Goal: Information Seeking & Learning: Learn about a topic

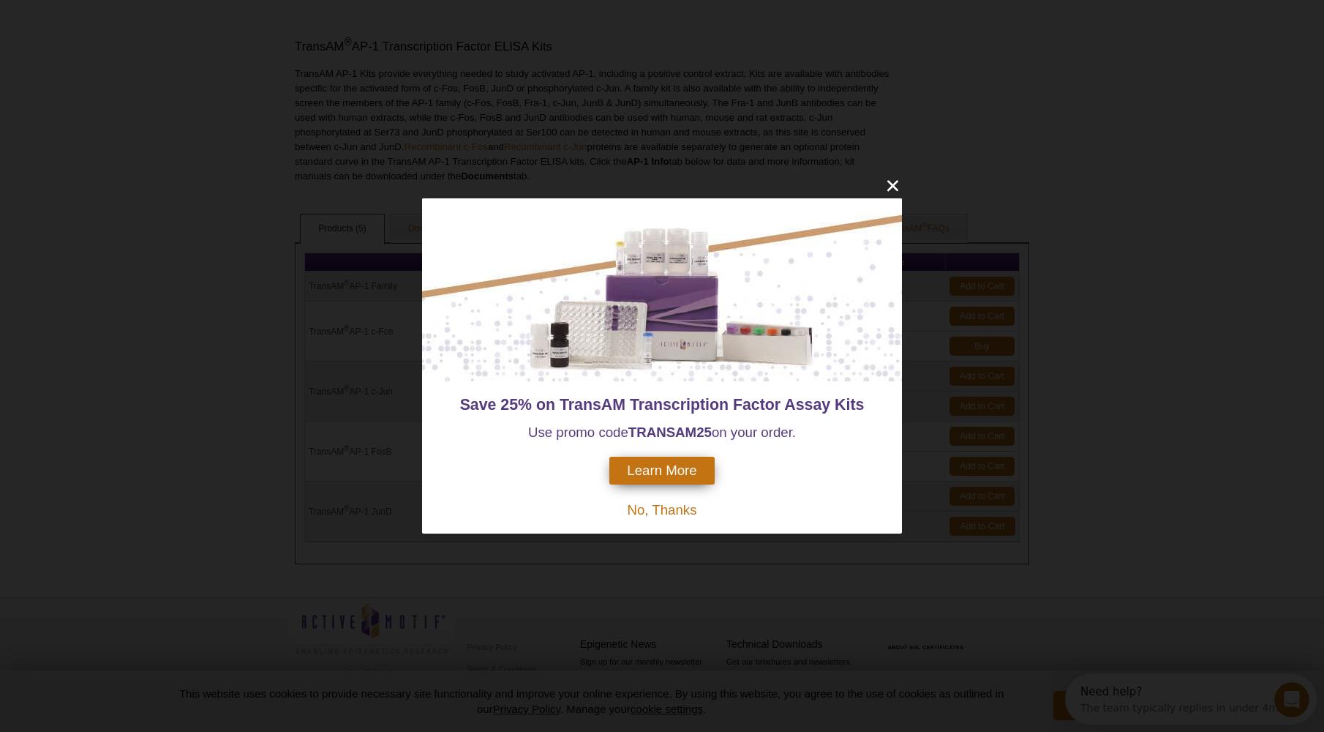
click at [648, 503] on span "No, Thanks" at bounding box center [662, 509] width 70 height 15
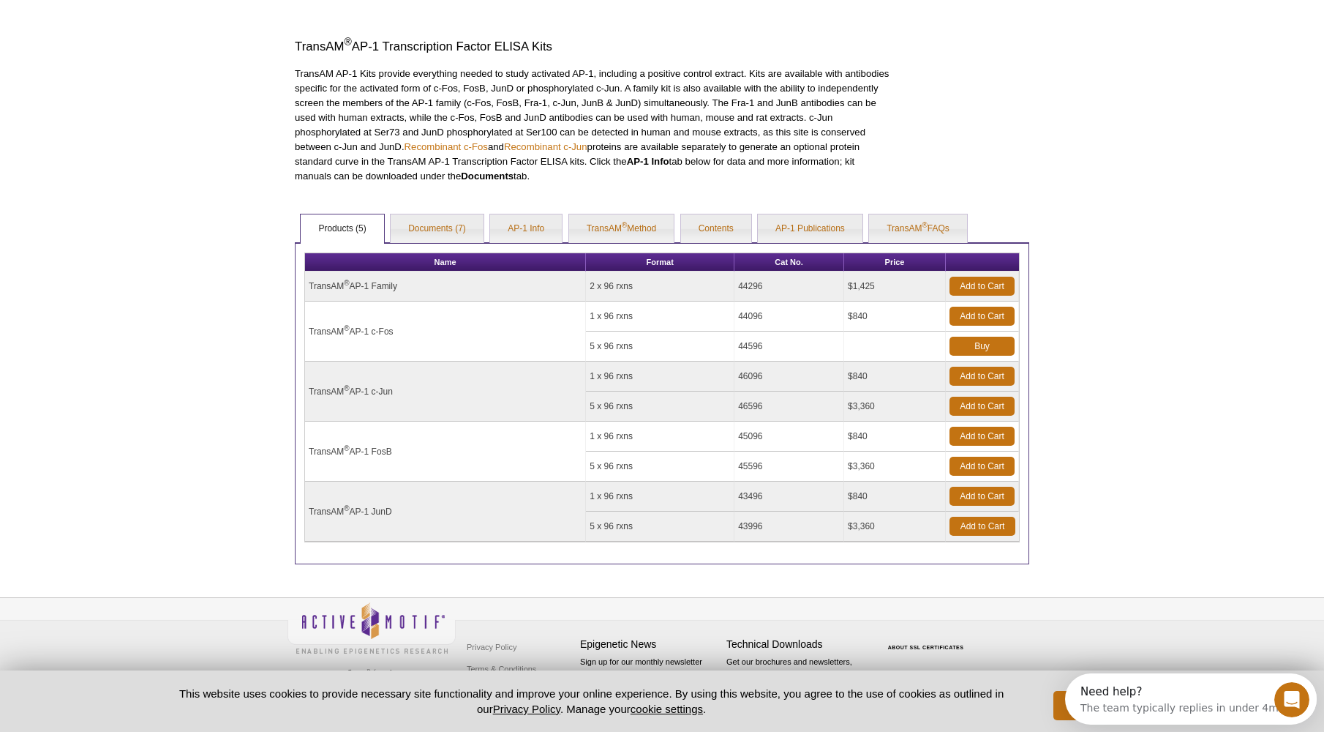
drag, startPoint x: 648, startPoint y: 503, endPoint x: 82, endPoint y: 525, distance: 566.8
click at [82, 525] on div "Active Motif Logo Enabling Epigenetics Research 0 Search Skip to content Active…" at bounding box center [662, 152] width 1324 height 1147
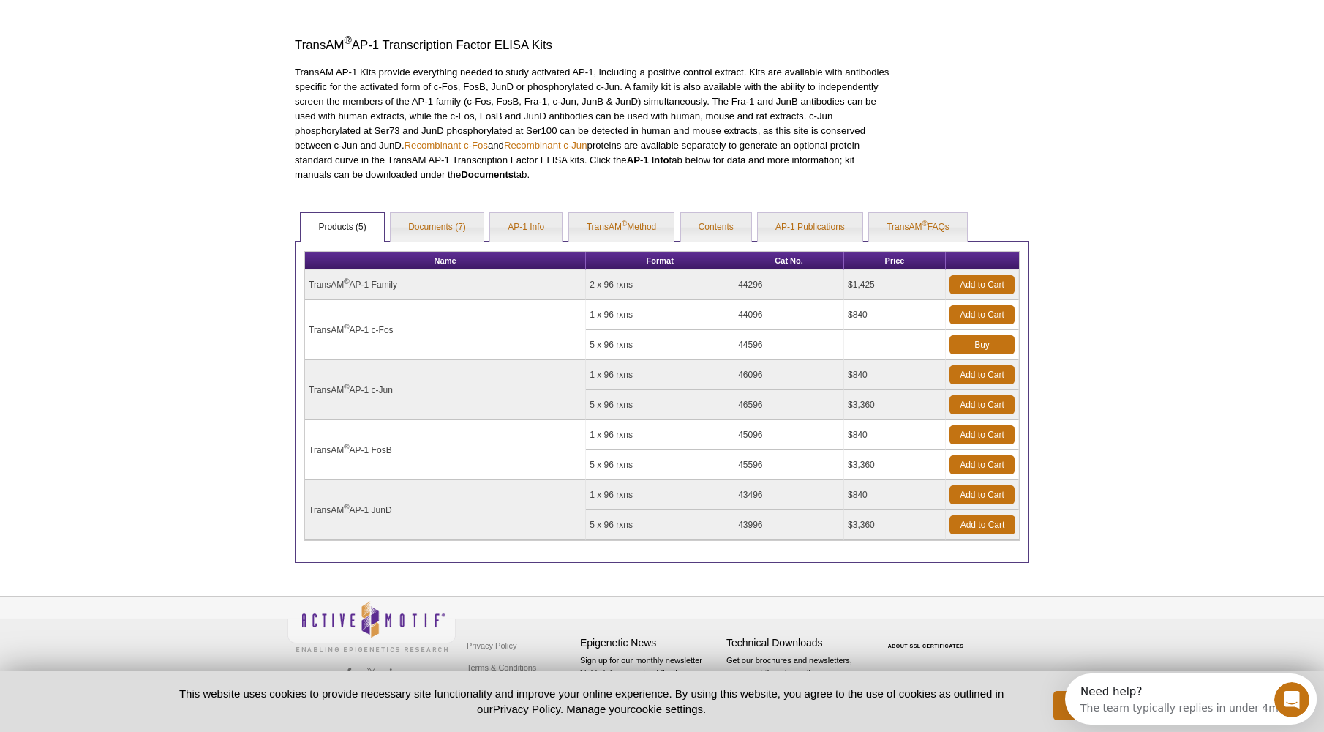
click at [1180, 386] on div "Active Motif Logo Enabling Epigenetics Research 0 Search Skip to content Active…" at bounding box center [662, 150] width 1324 height 1147
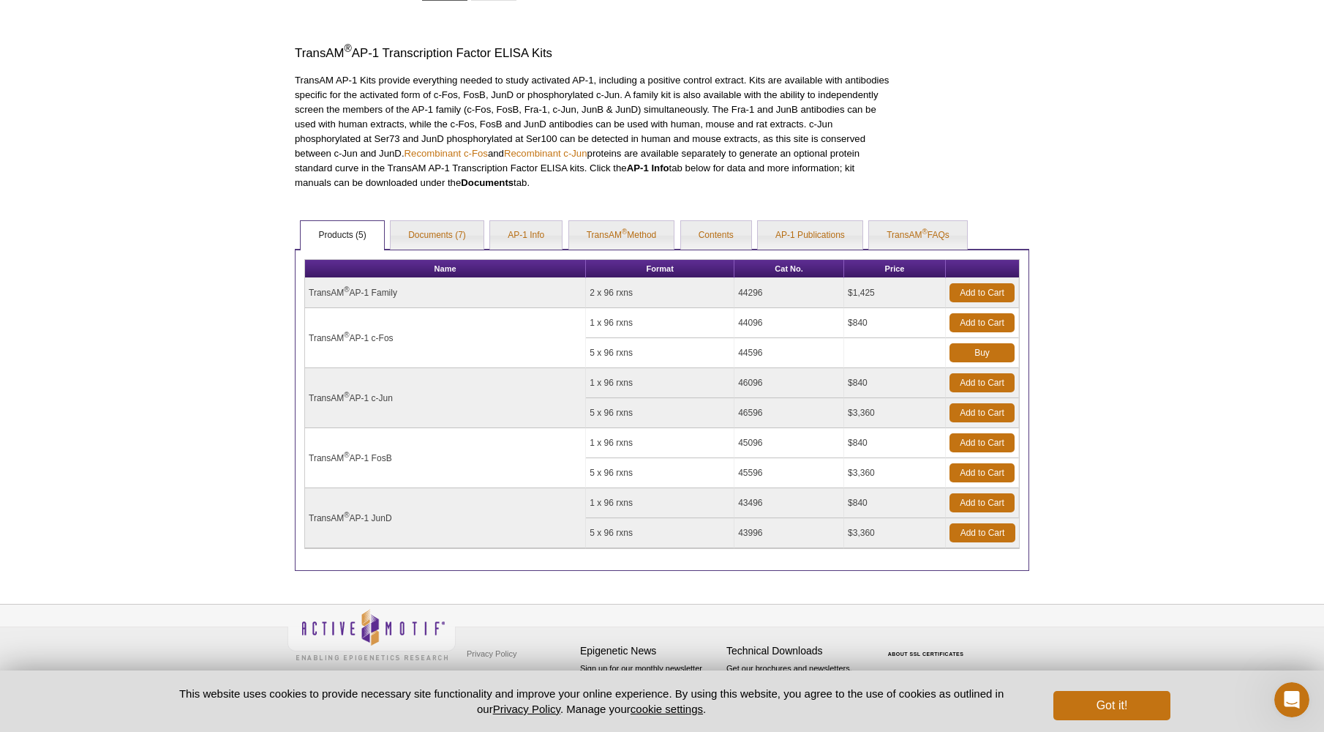
scroll to position [414, 0]
click at [347, 287] on sup "®" at bounding box center [346, 290] width 5 height 8
click at [541, 231] on link "AP-1 Info" at bounding box center [526, 236] width 72 height 29
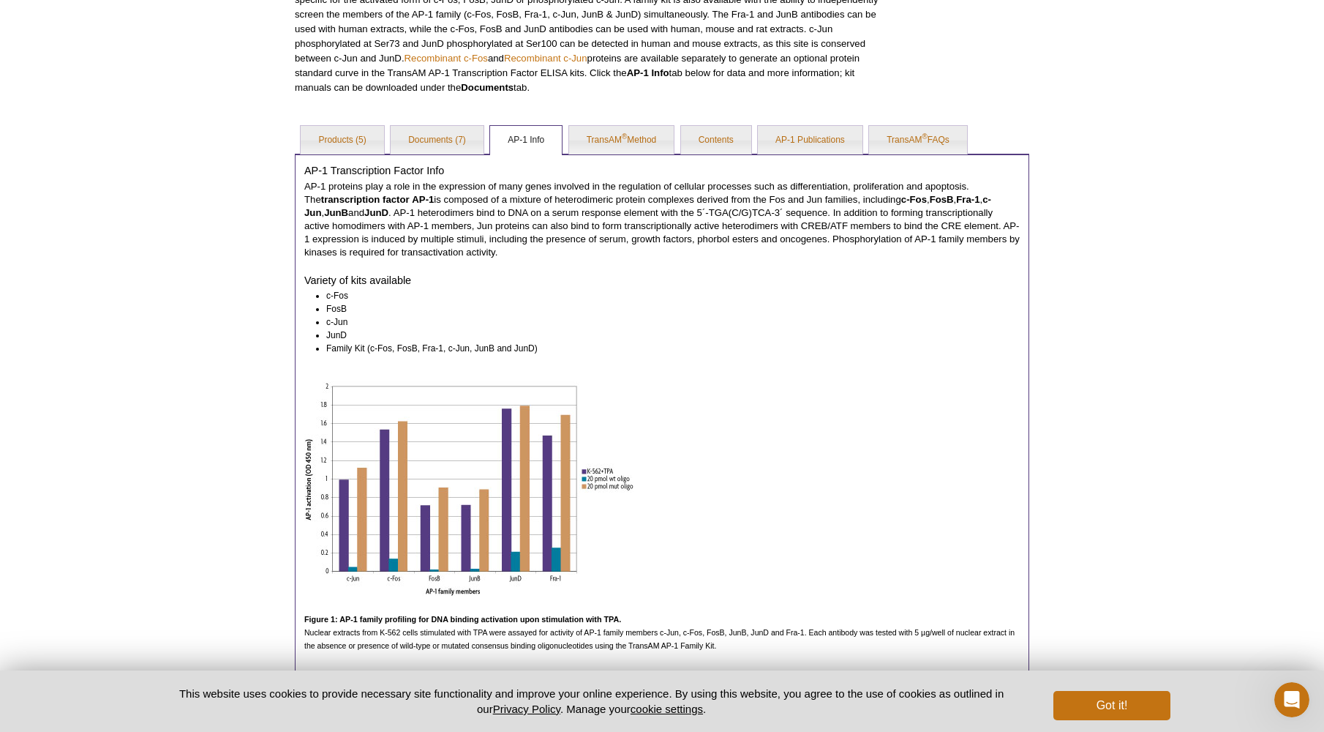
scroll to position [508, 0]
click at [353, 135] on link "Products (5)" at bounding box center [342, 142] width 83 height 29
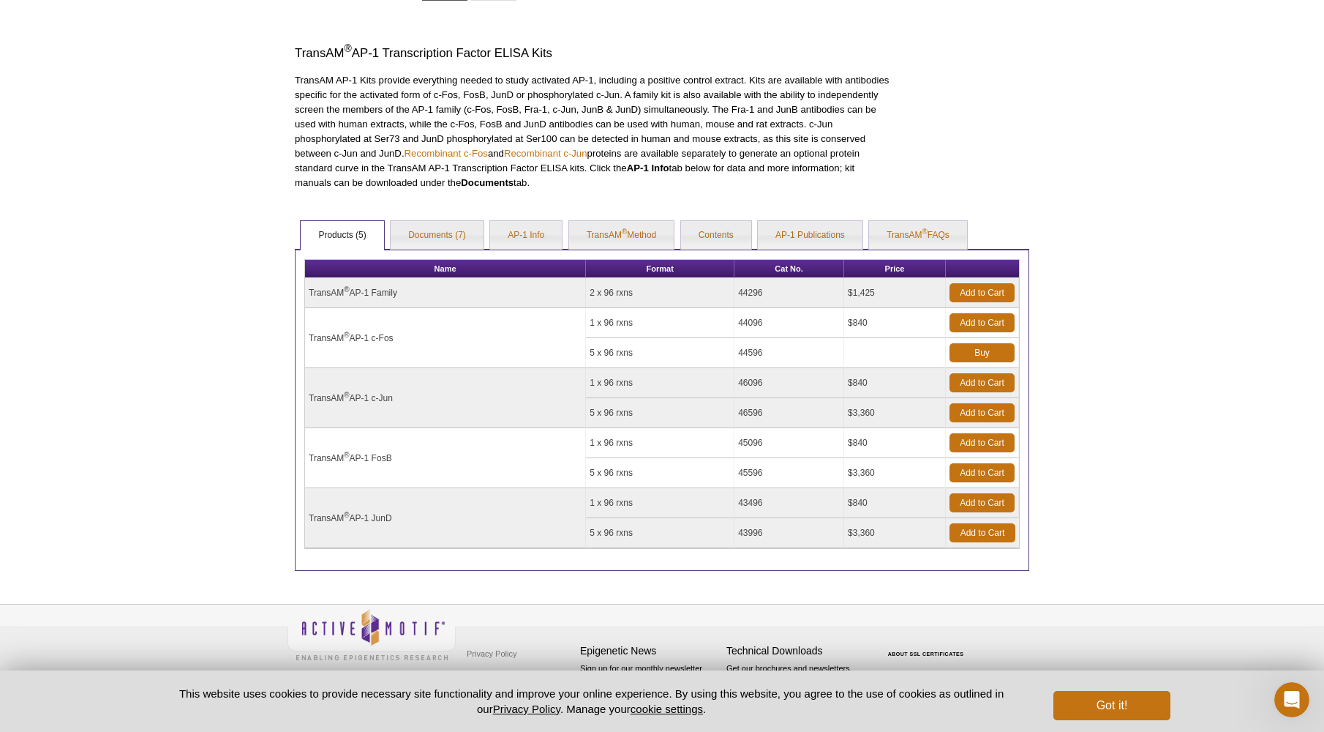
scroll to position [414, 0]
click at [374, 291] on td "TransAM ® AP-1 Family" at bounding box center [445, 294] width 281 height 30
click at [312, 293] on td "TransAM ® AP-1 Family" at bounding box center [445, 294] width 281 height 30
click at [522, 231] on link "AP-1 Info" at bounding box center [526, 236] width 72 height 29
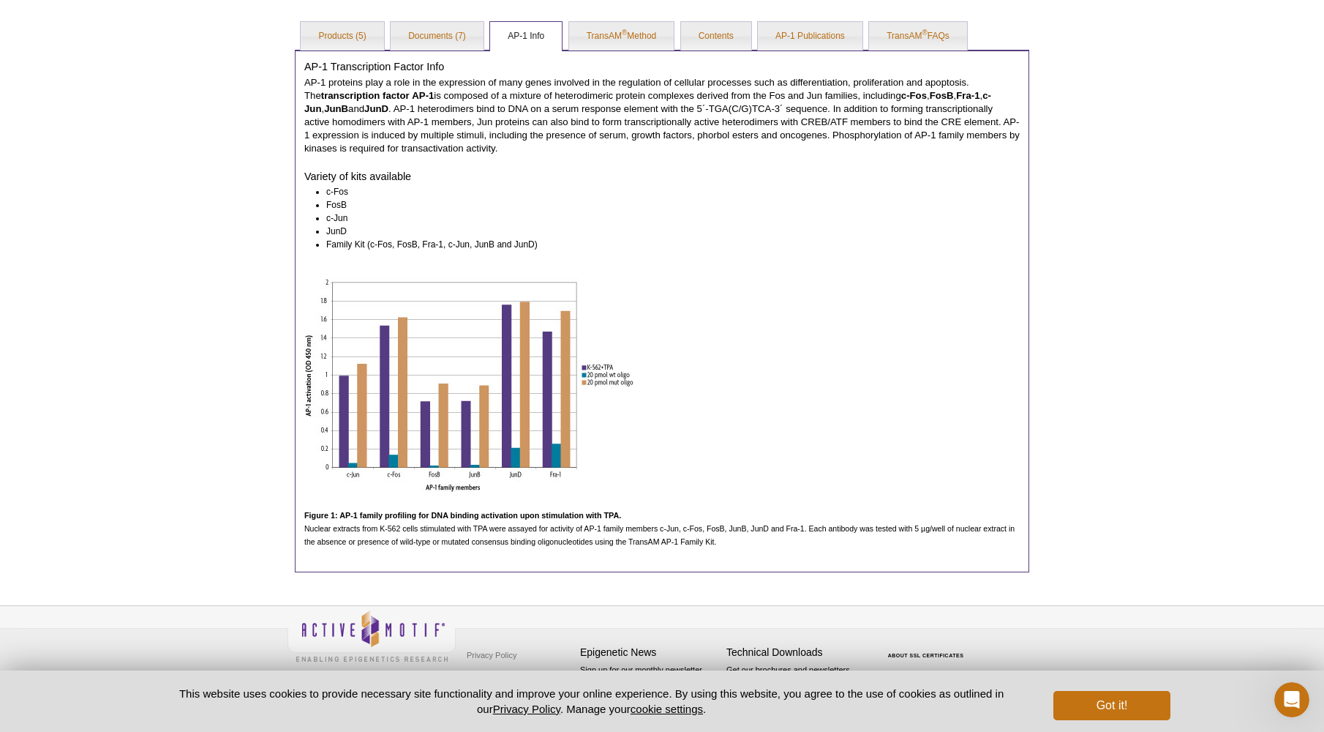
scroll to position [613, 0]
click at [346, 36] on link "Products (5)" at bounding box center [342, 37] width 83 height 29
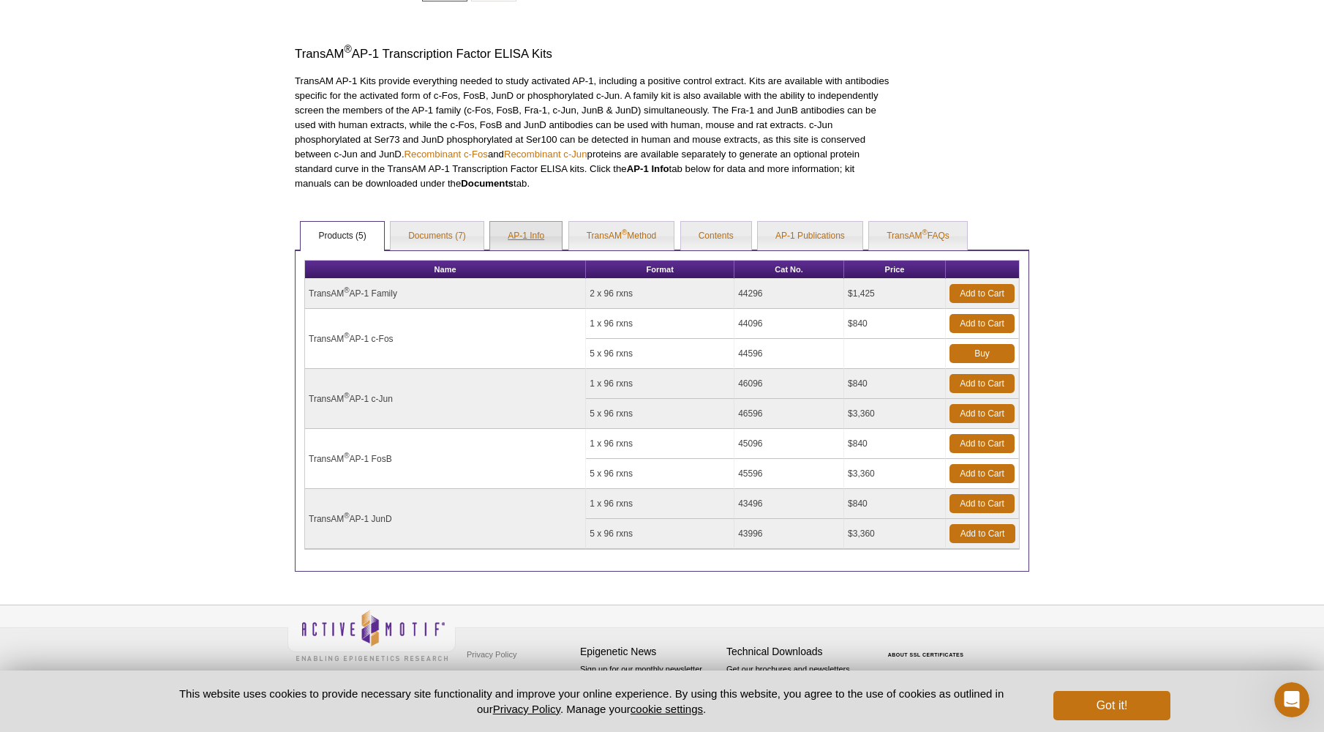
click at [540, 235] on link "AP-1 Info" at bounding box center [526, 236] width 72 height 29
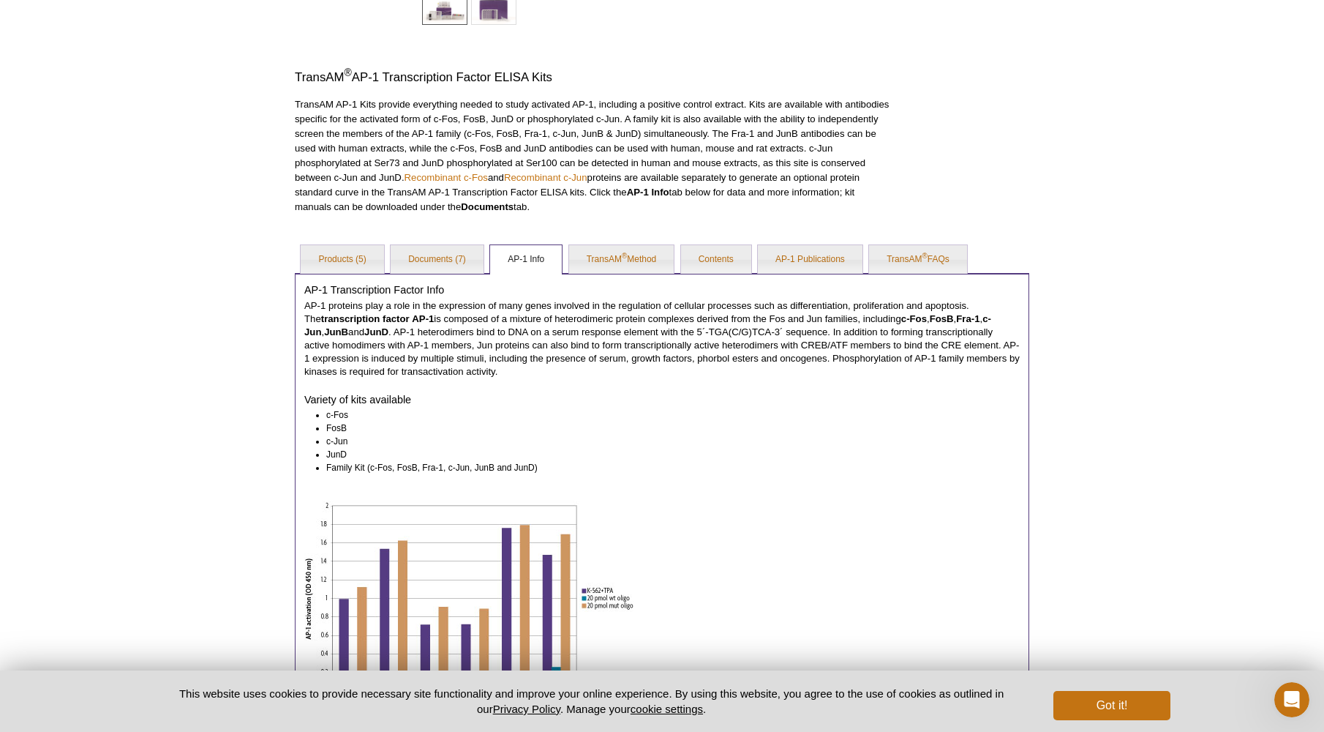
scroll to position [320, 0]
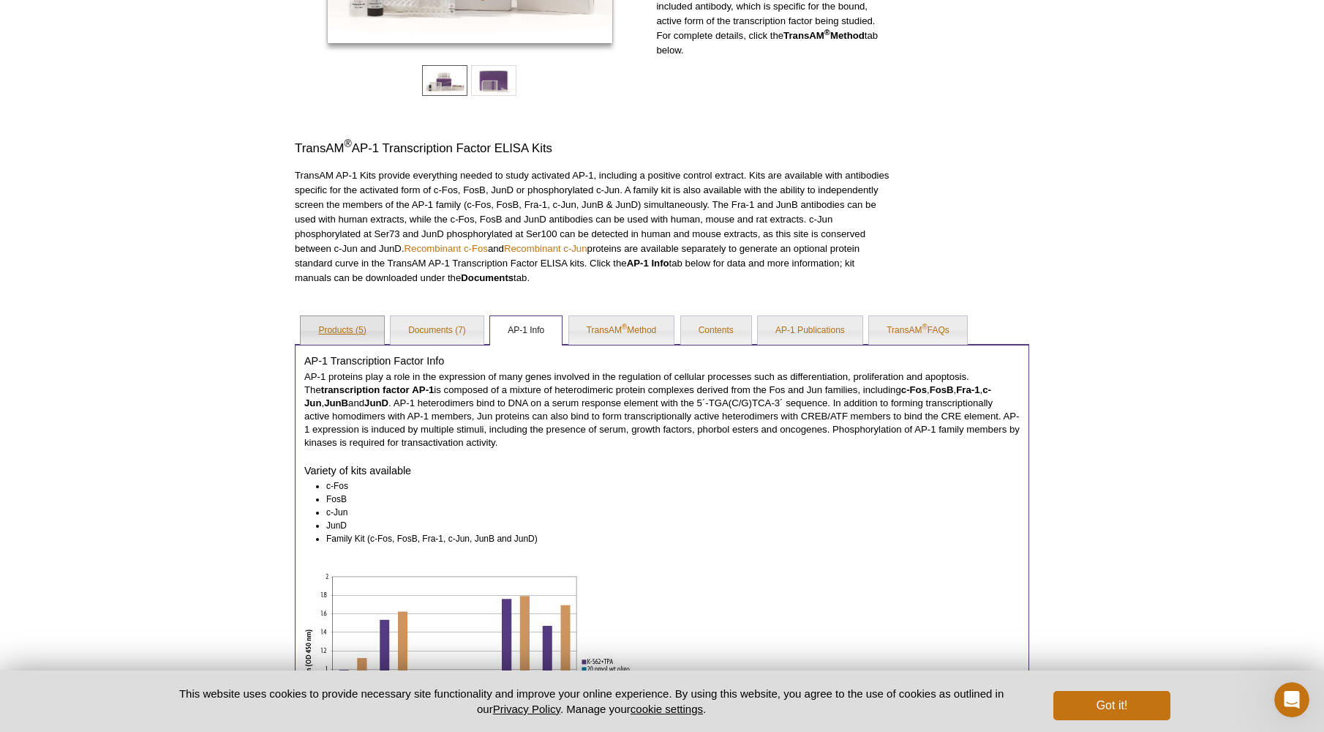
click at [344, 333] on link "Products (5)" at bounding box center [342, 330] width 83 height 29
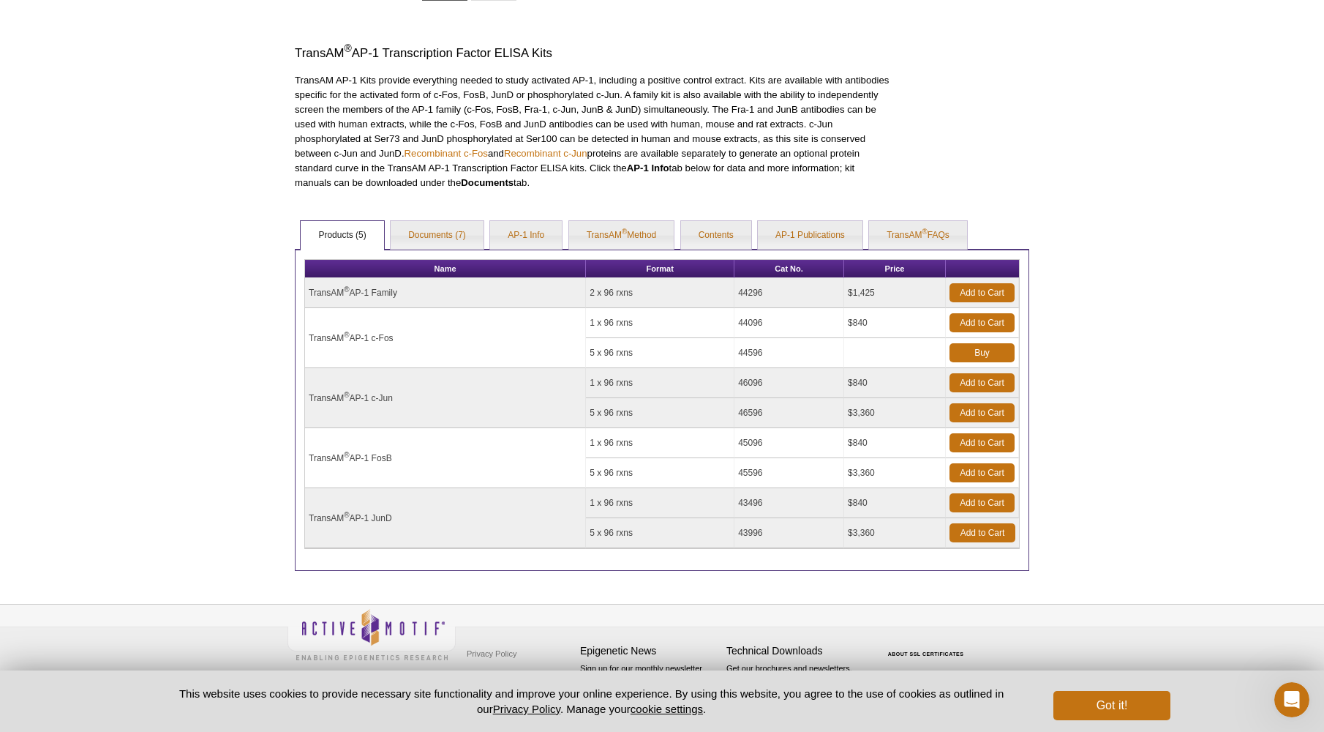
scroll to position [414, 0]
click at [757, 132] on p "TransAM AP-1 Kits provide everything needed to study activated AP-1, including …" at bounding box center [593, 132] width 596 height 117
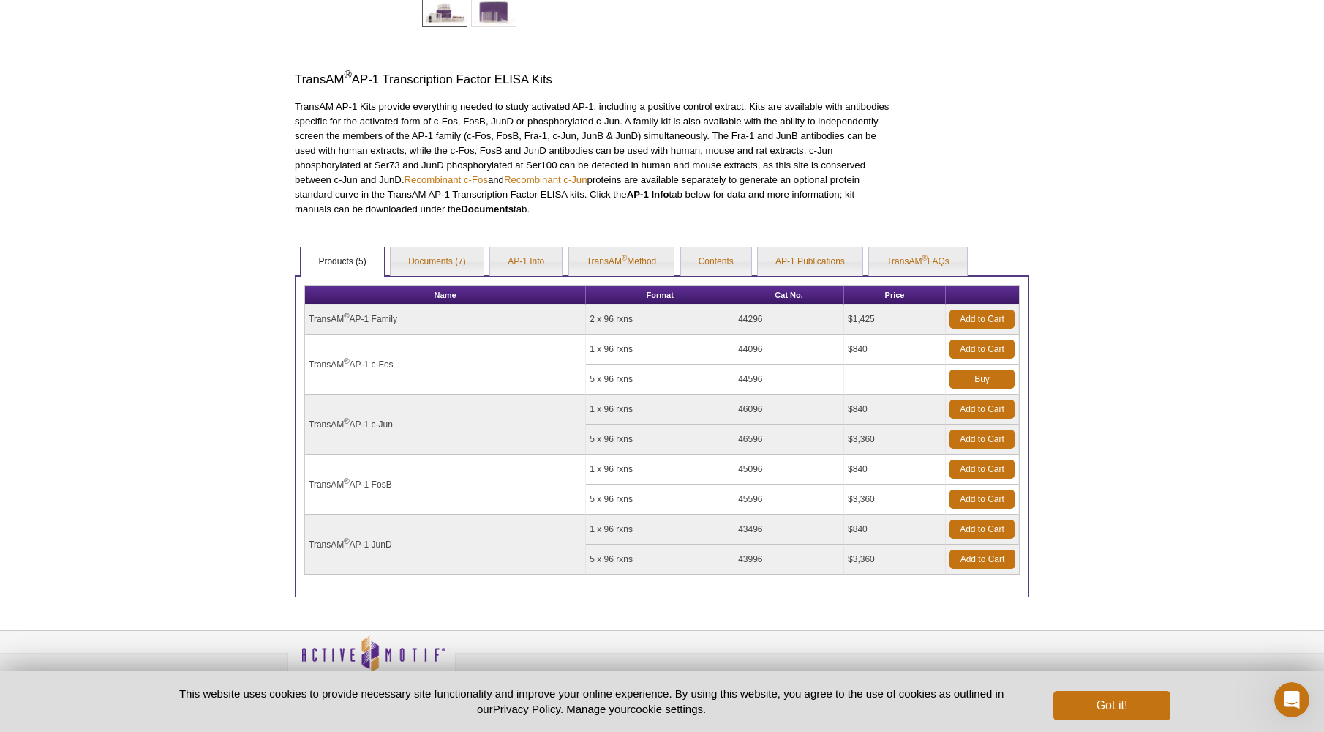
scroll to position [386, 0]
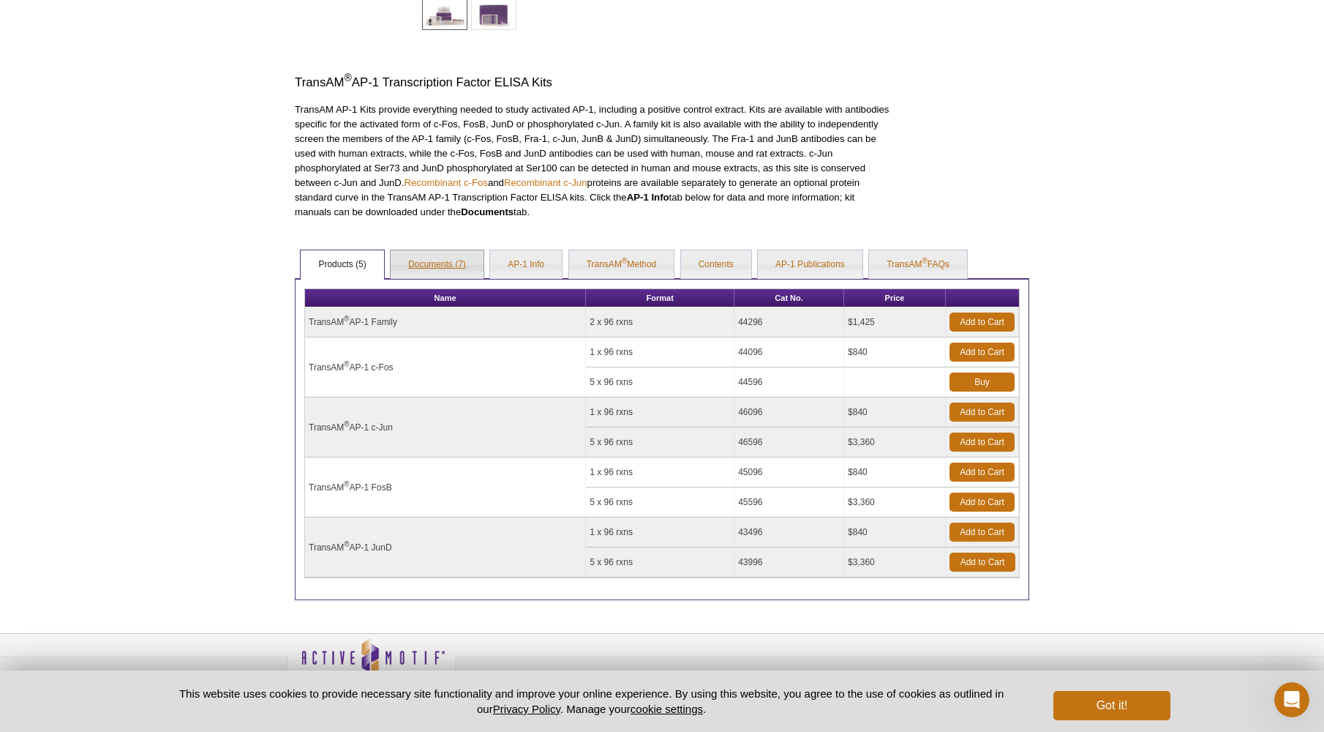
click at [430, 266] on link "Documents (7)" at bounding box center [437, 264] width 93 height 29
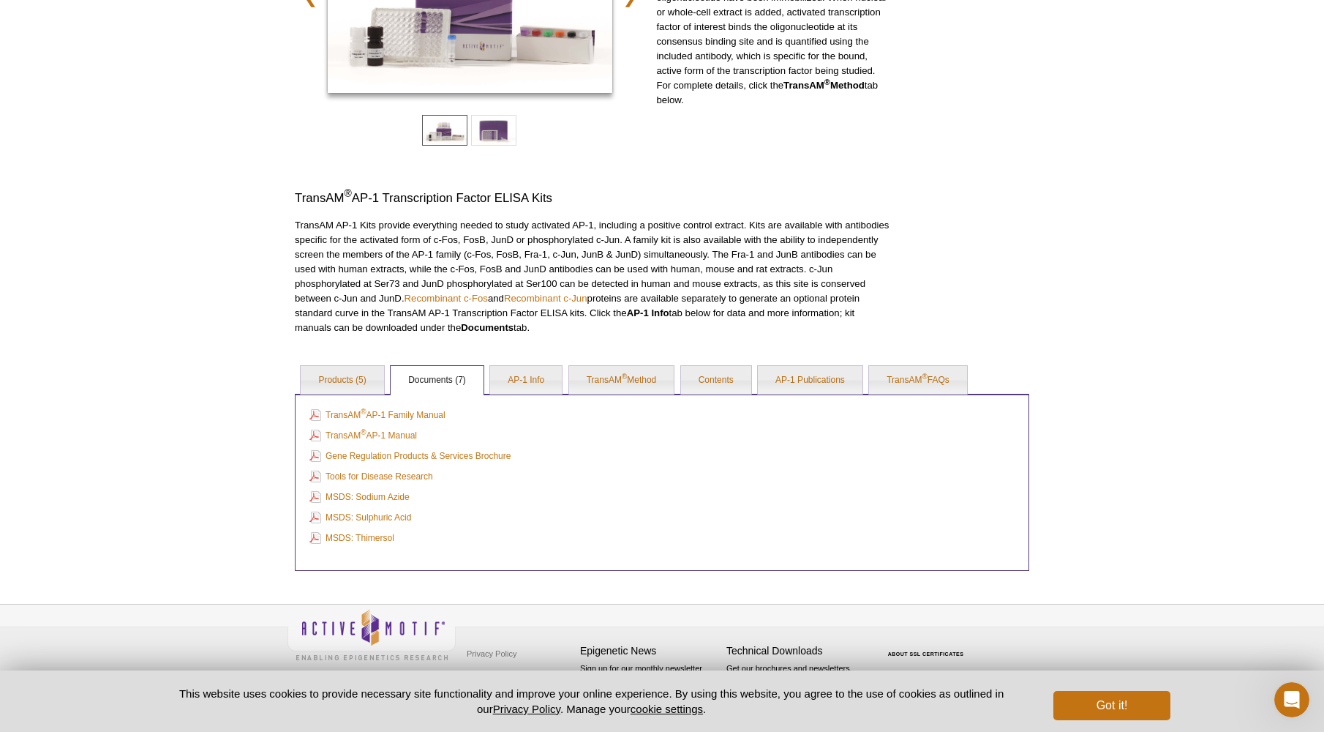
scroll to position [269, 0]
click at [535, 374] on link "AP-1 Info" at bounding box center [526, 381] width 72 height 29
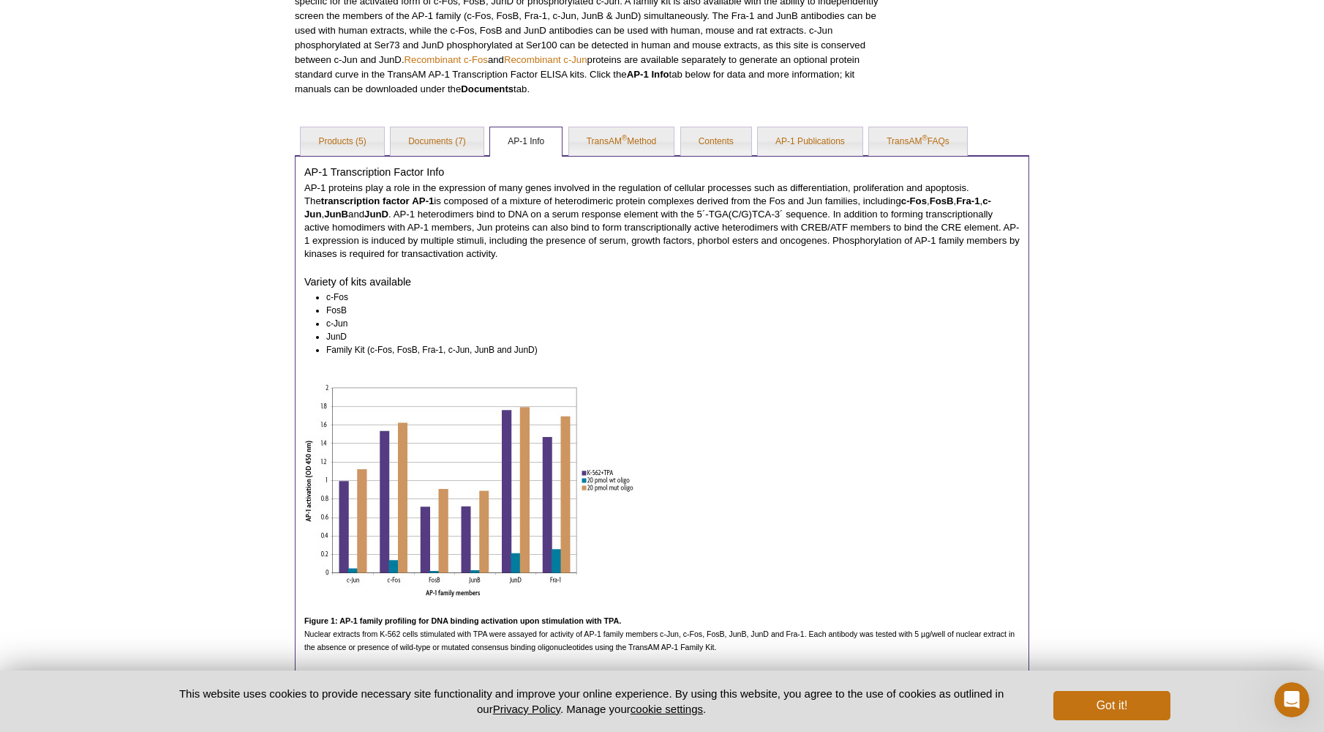
scroll to position [512, 0]
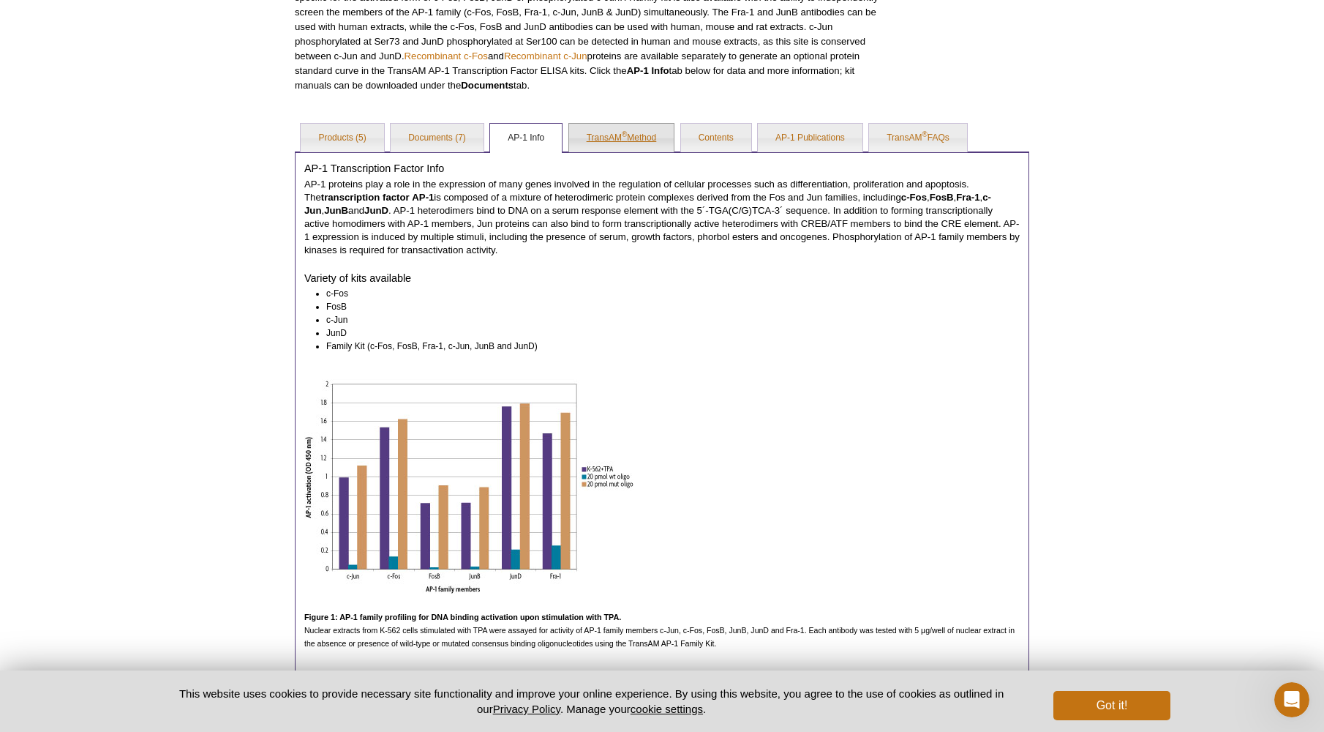
click at [613, 143] on link "TransAM ® Method" at bounding box center [621, 138] width 105 height 29
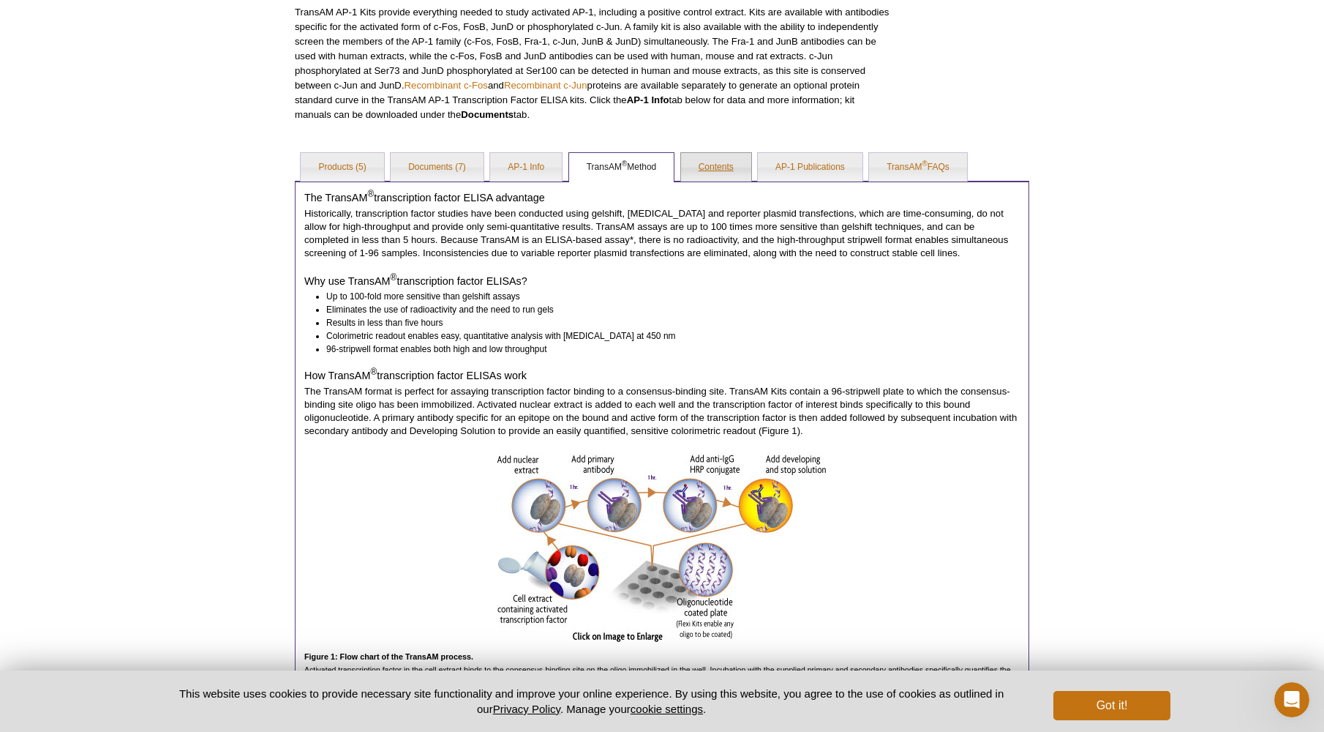
click at [716, 165] on link "Contents" at bounding box center [716, 167] width 70 height 29
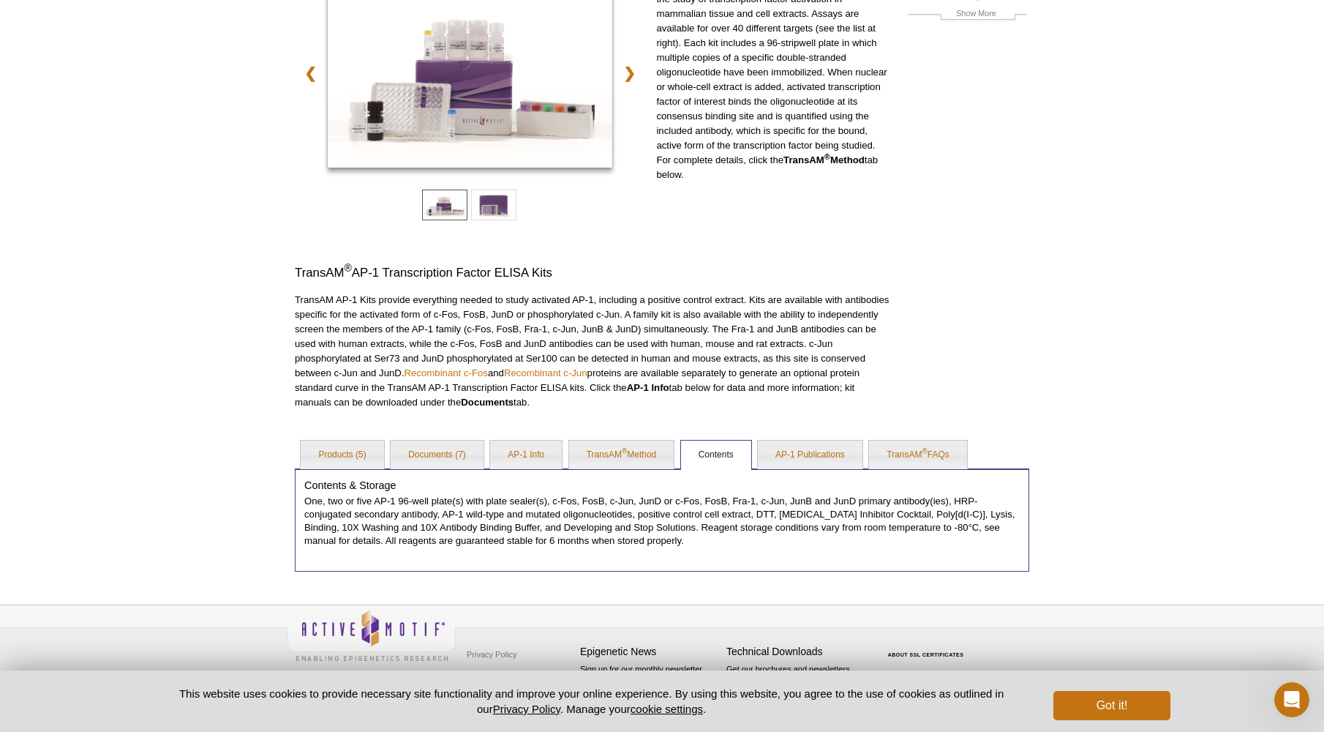
scroll to position [195, 0]
click at [799, 454] on link "AP-1 Publications" at bounding box center [810, 455] width 105 height 29
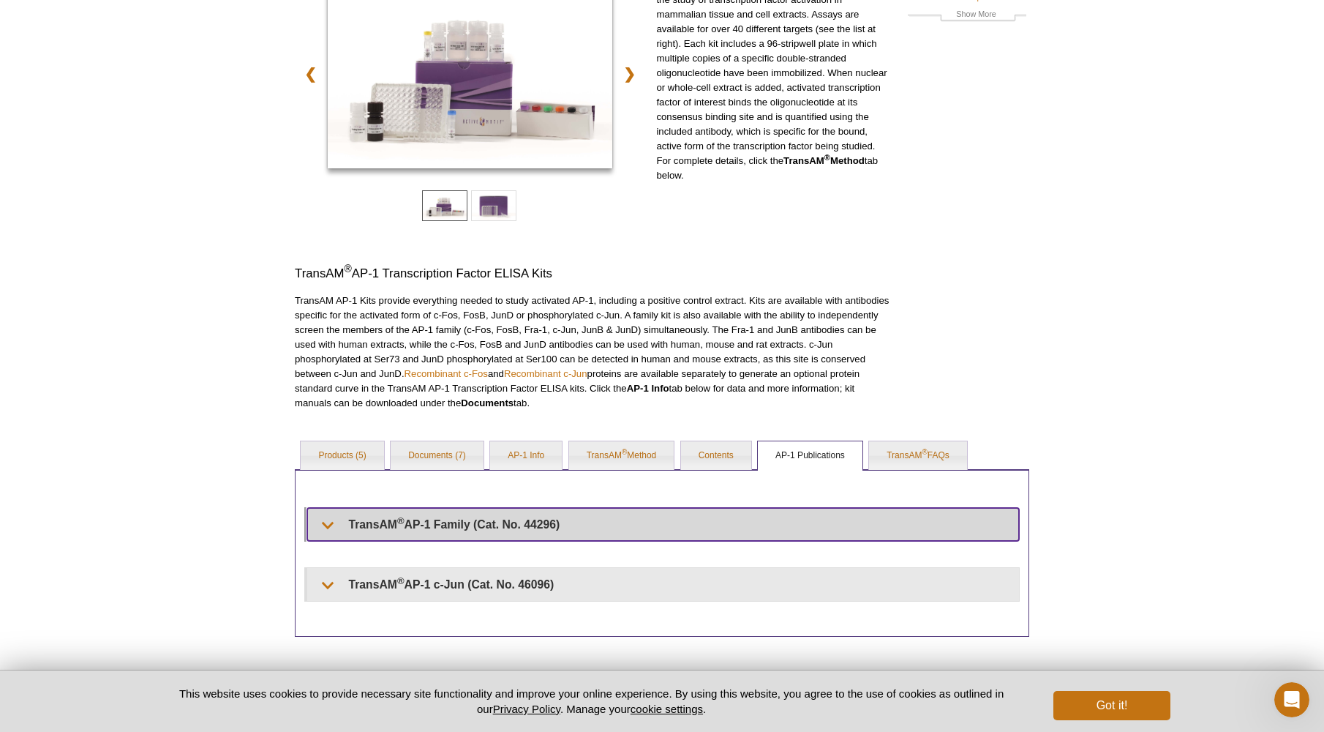
click at [338, 517] on summary "TransAM ® AP-1 Family (Cat. No. 44296)" at bounding box center [663, 524] width 712 height 33
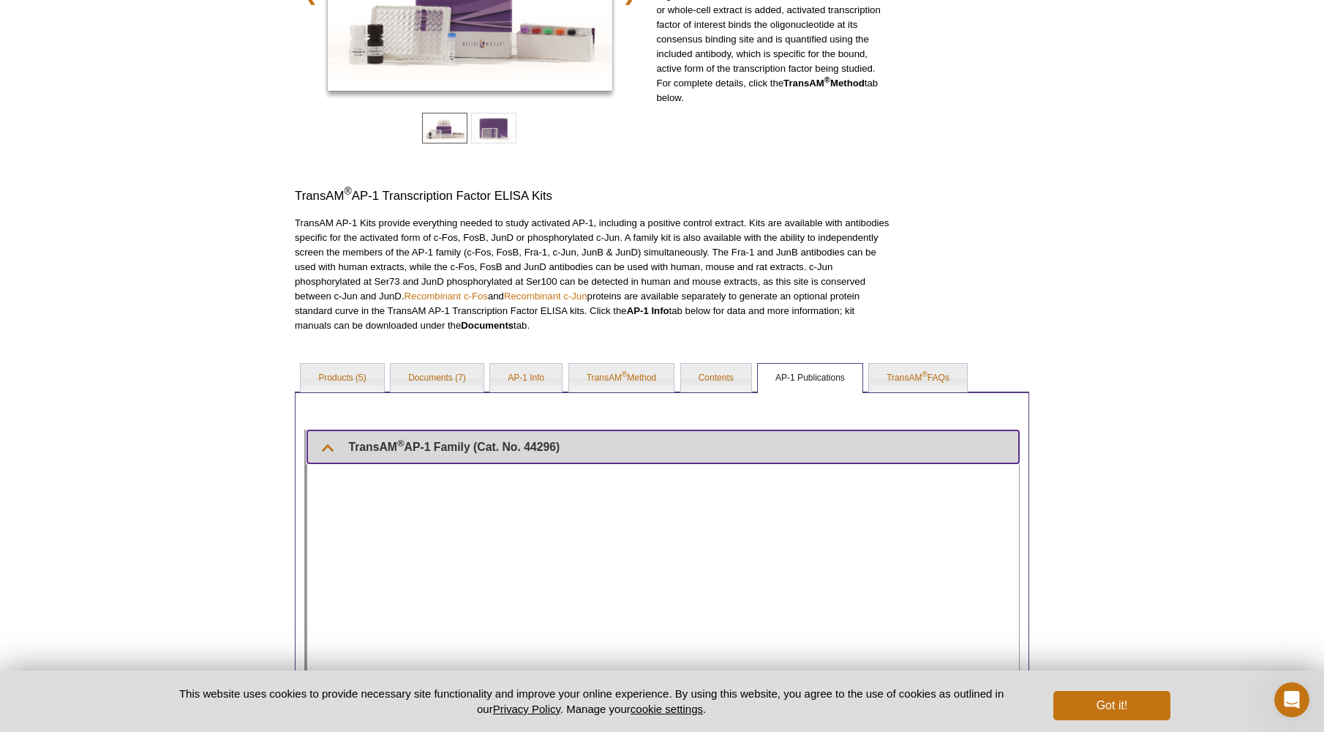
scroll to position [271, 0]
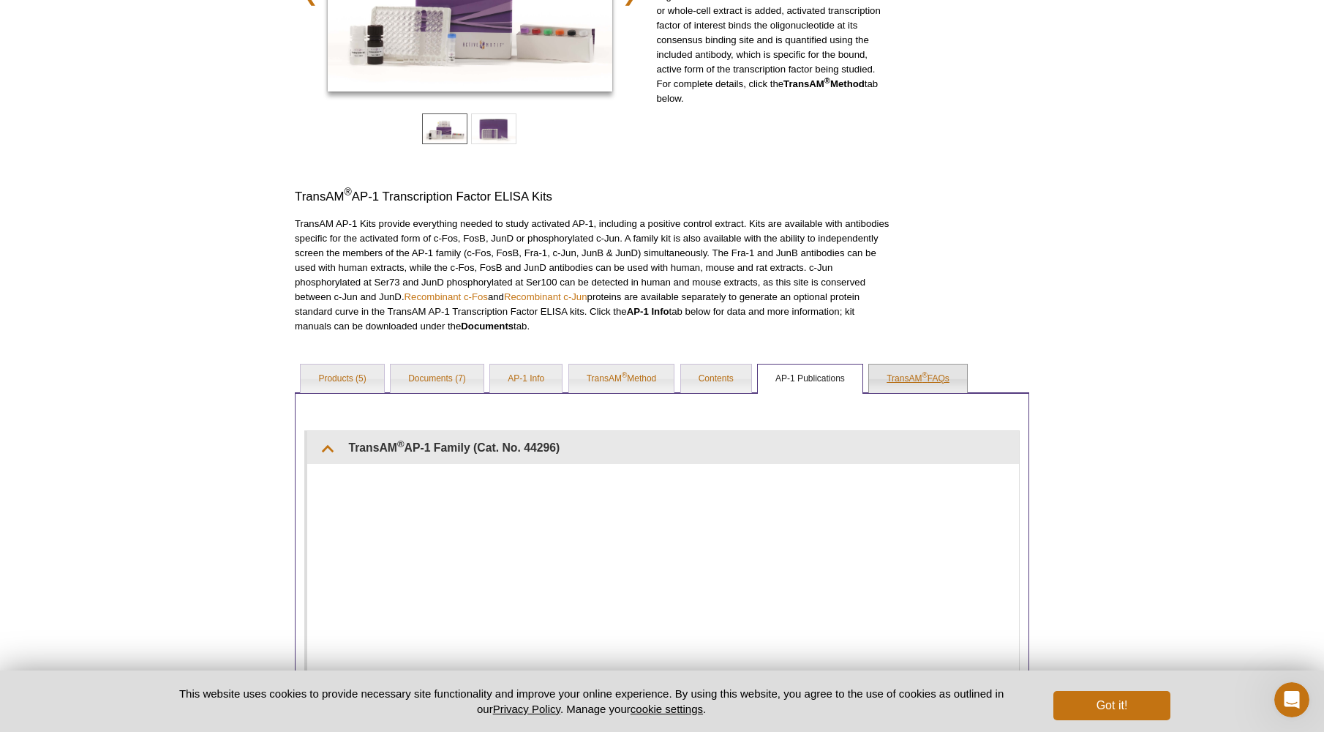
click at [910, 372] on link "TransAM ® FAQs" at bounding box center [918, 378] width 98 height 29
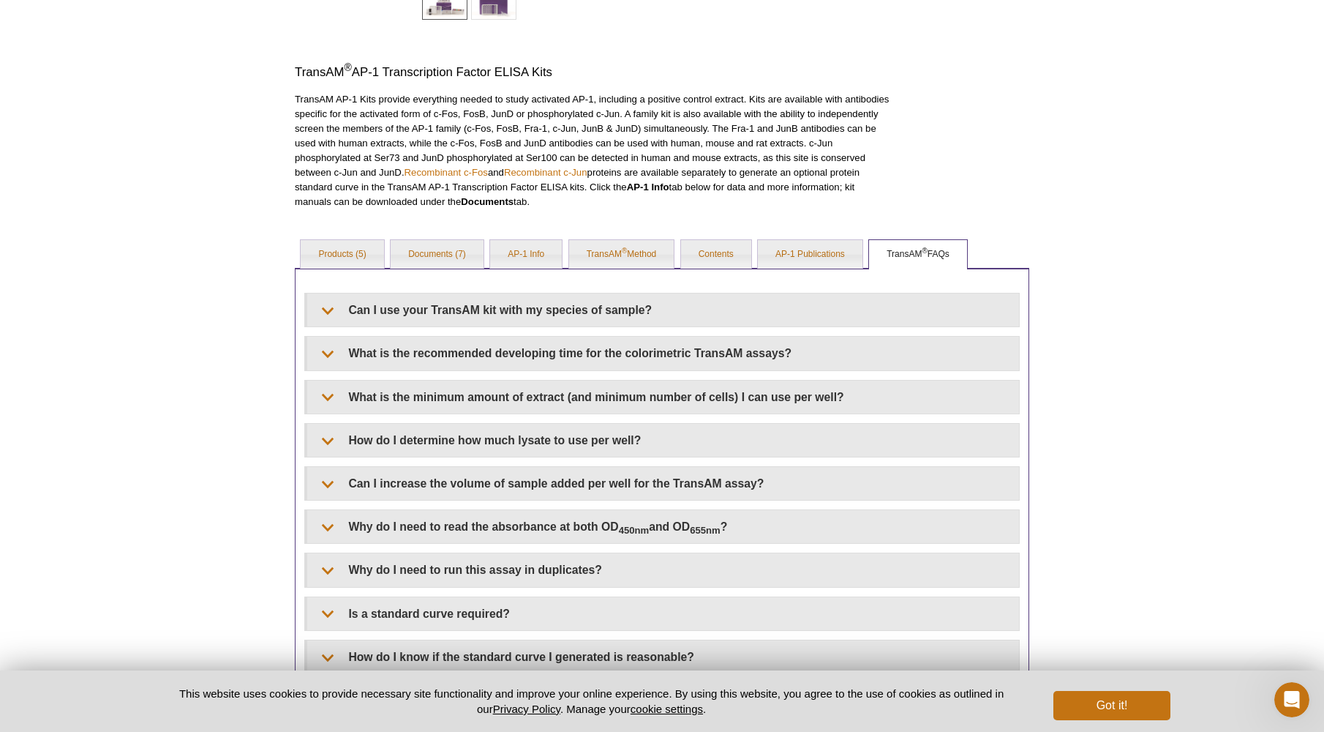
scroll to position [398, 0]
click at [631, 244] on link "TransAM ® Method" at bounding box center [621, 252] width 105 height 29
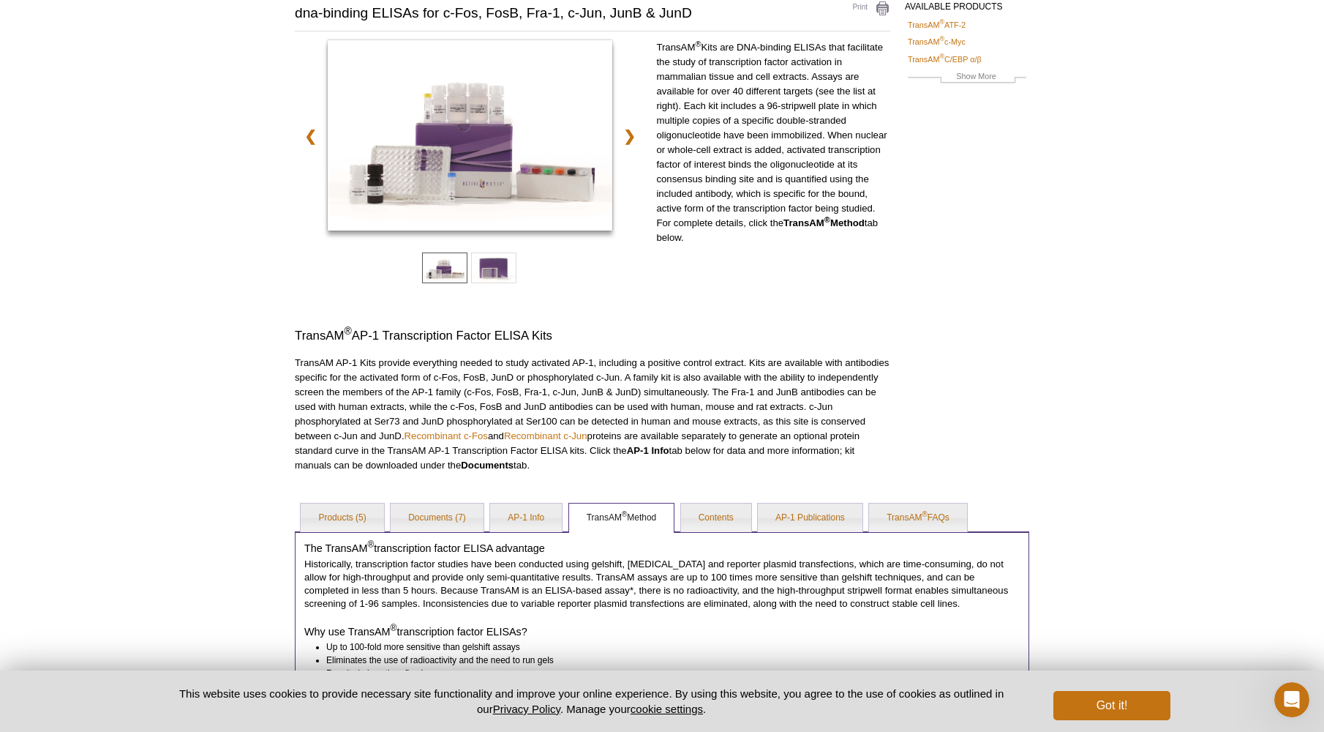
scroll to position [143, 0]
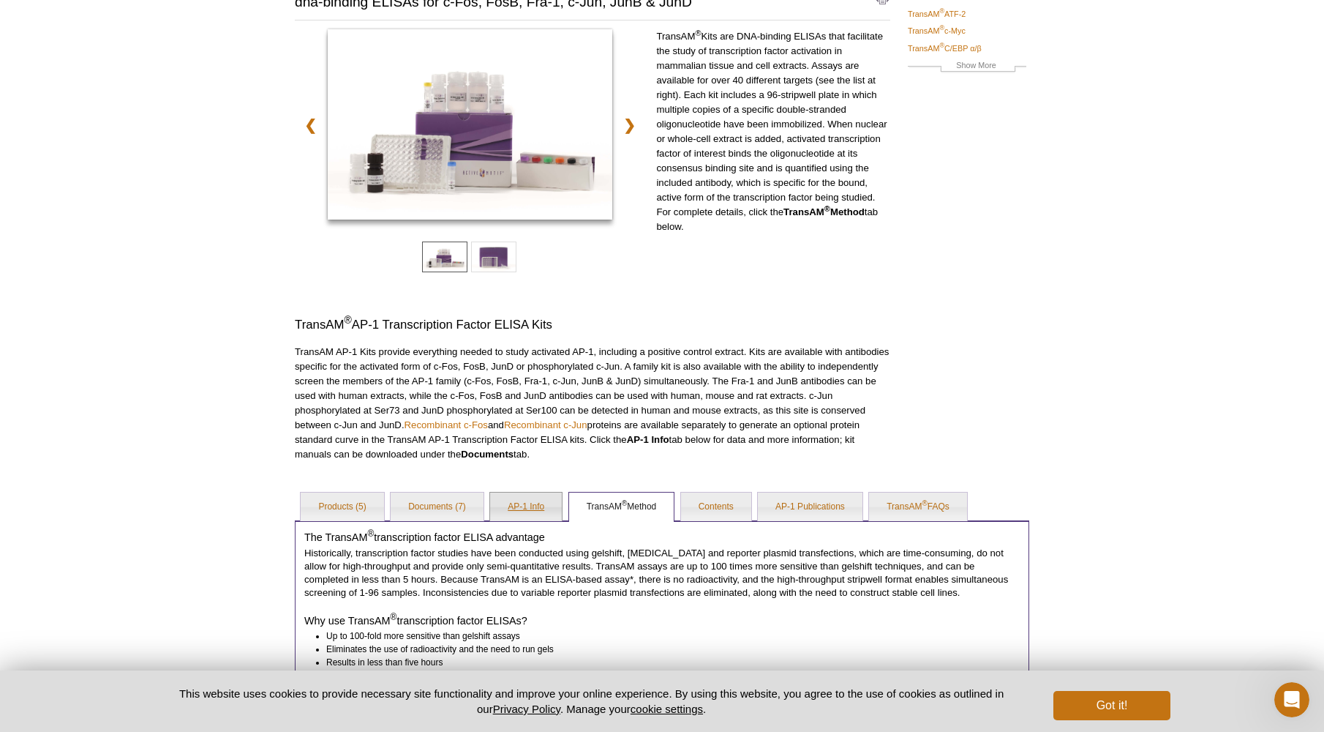
click at [509, 501] on link "AP-1 Info" at bounding box center [526, 506] width 72 height 29
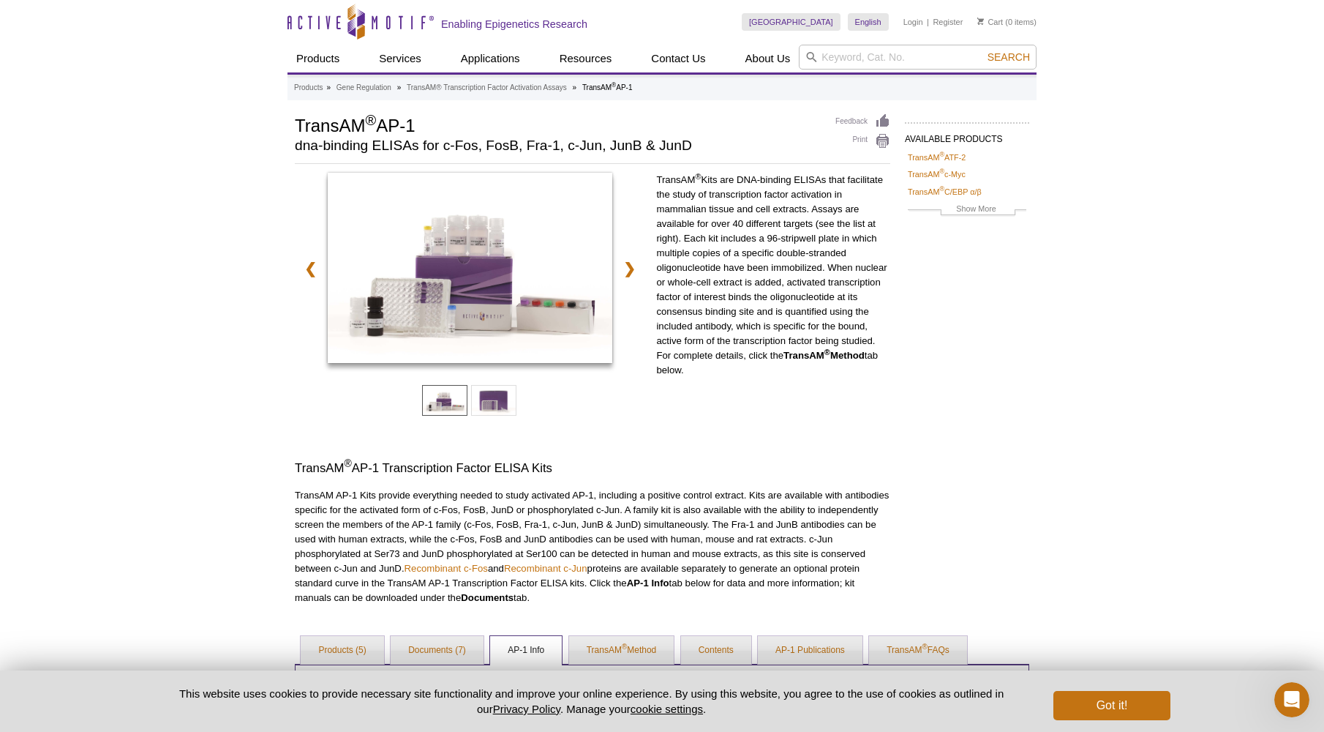
scroll to position [0, 0]
